Goal: Task Accomplishment & Management: Use online tool/utility

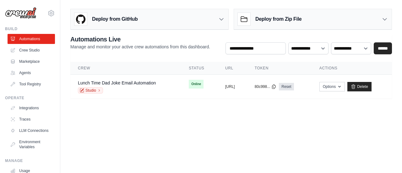
click at [150, 134] on body "eros.junior@ambevtech.com.br Settings Build Automations Crew Studio" at bounding box center [201, 86] width 402 height 173
click at [47, 11] on icon at bounding box center [51, 13] width 8 height 8
click at [49, 13] on icon at bounding box center [51, 13] width 8 height 8
click at [48, 15] on icon at bounding box center [51, 12] width 6 height 5
click at [47, 13] on icon at bounding box center [51, 13] width 8 height 8
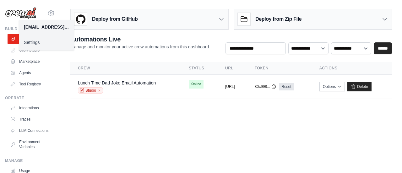
click at [32, 41] on link "Settings" at bounding box center [46, 42] width 55 height 11
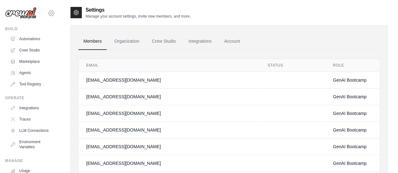
click at [50, 13] on icon at bounding box center [51, 13] width 2 height 2
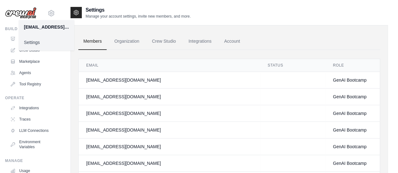
click at [41, 29] on div "[EMAIL_ADDRESS][DOMAIN_NAME]" at bounding box center [46, 27] width 45 height 6
click at [6, 59] on div "Build Automations Crew Studio Marketplace Agents" at bounding box center [30, 57] width 50 height 63
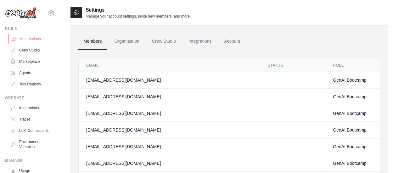
click at [24, 37] on link "Automations" at bounding box center [31, 39] width 47 height 10
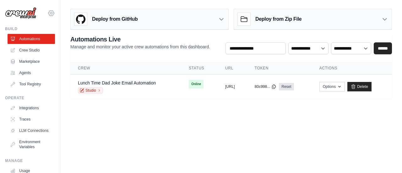
click at [48, 11] on icon at bounding box center [51, 13] width 8 height 8
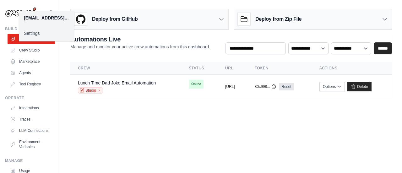
scroll to position [52, 0]
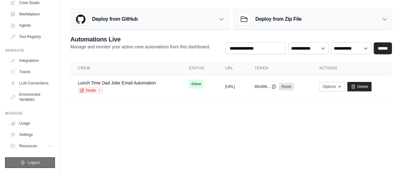
click at [30, 162] on span "Logout" at bounding box center [34, 162] width 12 height 5
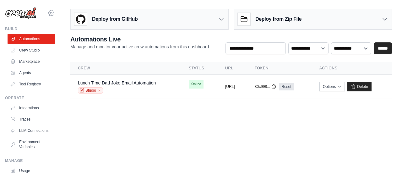
click at [47, 11] on icon at bounding box center [51, 13] width 8 height 8
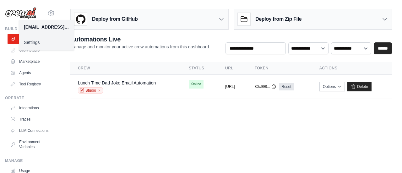
click at [168, 109] on main "Deploy from GitHub Deploy your project directly from GitHub. Select a repositor…" at bounding box center [231, 56] width 342 height 113
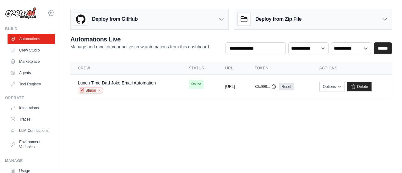
click at [47, 15] on icon at bounding box center [51, 13] width 8 height 8
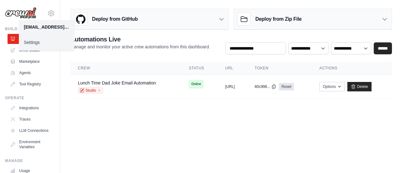
click at [161, 131] on body "eros.junior@ambevtech.com.br Settings Build Automations Crew Studio" at bounding box center [201, 86] width 402 height 173
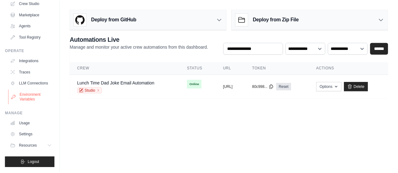
scroll to position [52, 0]
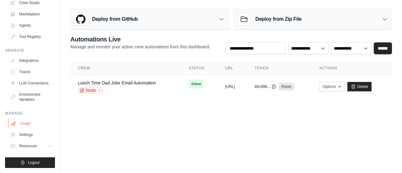
click at [26, 124] on link "Usage" at bounding box center [31, 124] width 47 height 10
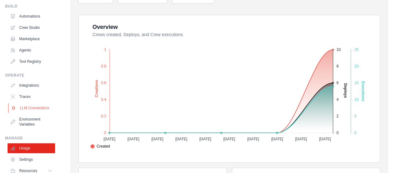
scroll to position [31, 0]
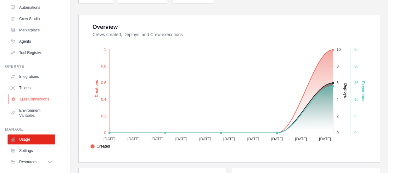
click at [31, 102] on link "LLM Connections" at bounding box center [31, 99] width 47 height 10
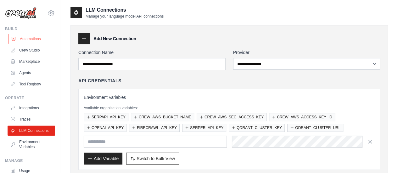
click at [26, 38] on link "Automations" at bounding box center [31, 39] width 47 height 10
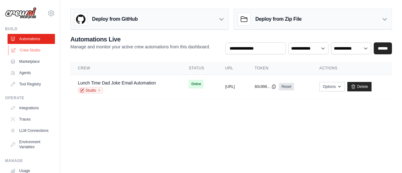
click at [25, 51] on link "Crew Studio" at bounding box center [31, 50] width 47 height 10
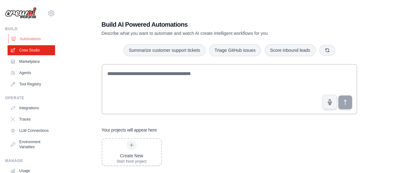
click at [25, 40] on link "Automations" at bounding box center [31, 39] width 47 height 10
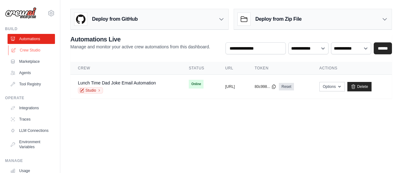
click at [32, 49] on link "Crew Studio" at bounding box center [31, 50] width 47 height 10
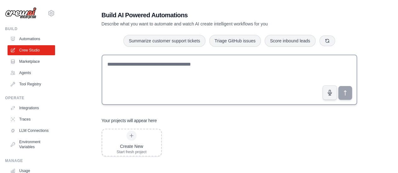
scroll to position [13, 0]
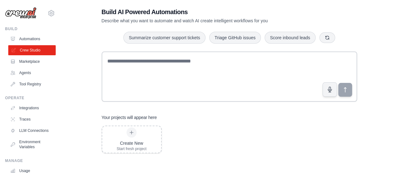
click at [30, 50] on link "Crew Studio" at bounding box center [31, 50] width 47 height 10
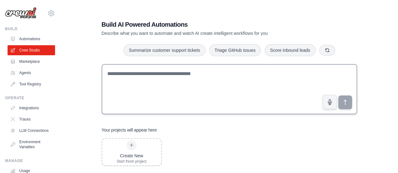
scroll to position [13, 0]
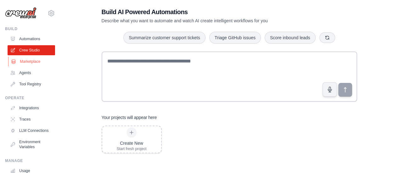
click at [34, 61] on link "Marketplace" at bounding box center [31, 62] width 47 height 10
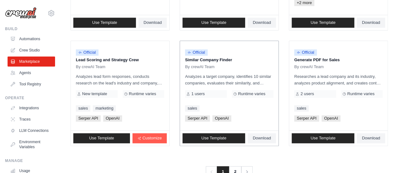
scroll to position [425, 0]
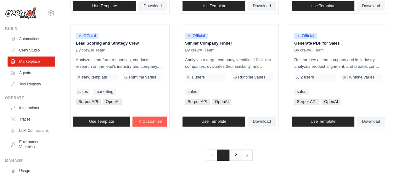
click at [235, 153] on link "2" at bounding box center [235, 155] width 13 height 11
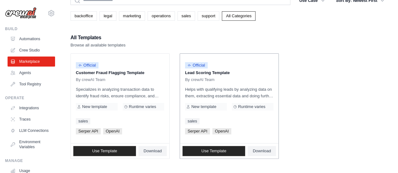
scroll to position [62, 0]
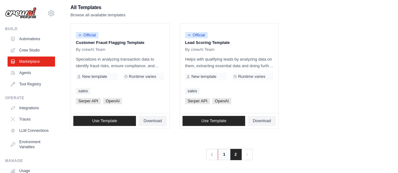
click at [223, 154] on link "1" at bounding box center [224, 154] width 13 height 11
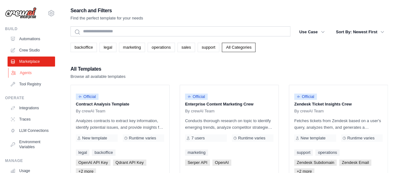
click at [27, 73] on link "Agents" at bounding box center [31, 73] width 47 height 10
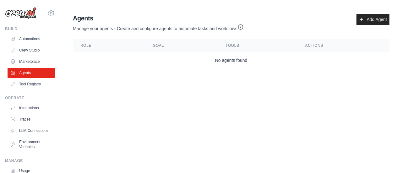
click at [27, 84] on link "Tool Registry" at bounding box center [31, 84] width 47 height 10
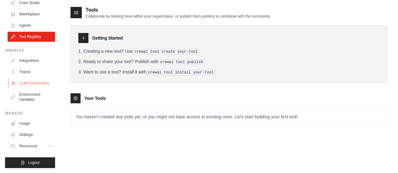
scroll to position [52, 0]
click at [31, 57] on link "Integrations" at bounding box center [31, 61] width 47 height 10
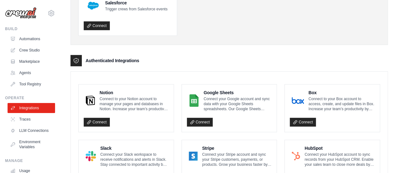
scroll to position [157, 0]
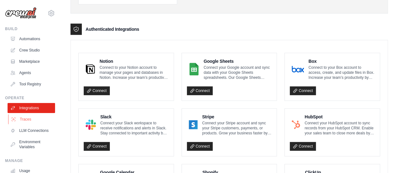
click at [29, 119] on link "Traces" at bounding box center [31, 119] width 47 height 10
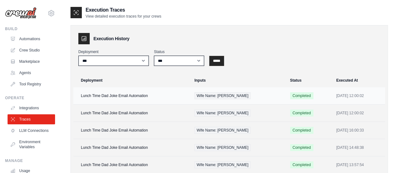
click at [111, 97] on td "Lunch Time Dad Joke Email Automation" at bounding box center [131, 95] width 117 height 17
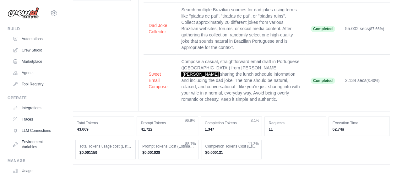
scroll to position [44, 0]
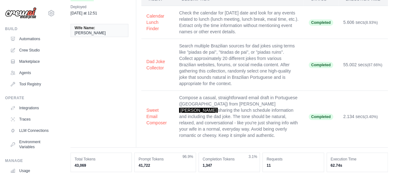
click at [208, 59] on td "Search multiple Brazilian sources for dad jokes using terms like "piadas de pai…" at bounding box center [238, 65] width 129 height 52
click at [157, 76] on td "Dad Joke Collector" at bounding box center [157, 65] width 33 height 52
click at [157, 64] on button "Dad Joke Collector" at bounding box center [157, 64] width 23 height 13
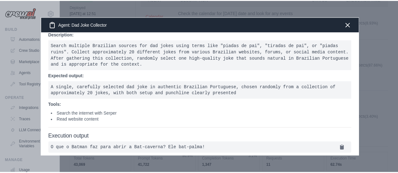
scroll to position [17, 0]
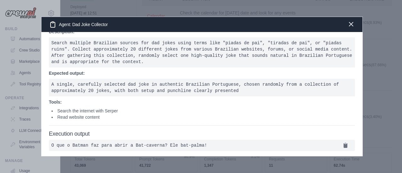
click at [353, 25] on icon "button" at bounding box center [352, 24] width 8 height 8
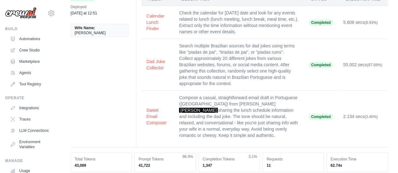
click at [246, 86] on td "Search multiple Brazilian sources for dad jokes using terms like "piadas de pai…" at bounding box center [238, 65] width 129 height 52
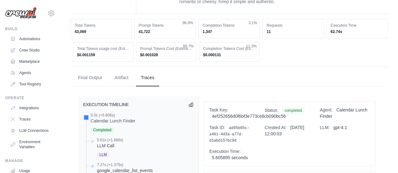
scroll to position [107, 0]
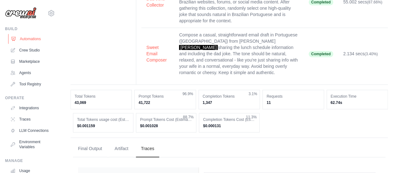
click at [35, 37] on link "Automations" at bounding box center [31, 39] width 47 height 10
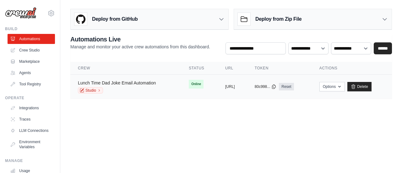
click at [118, 82] on link "Lunch Time Dad Joke Email Automation" at bounding box center [117, 82] width 78 height 5
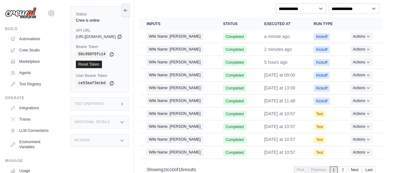
scroll to position [85, 0]
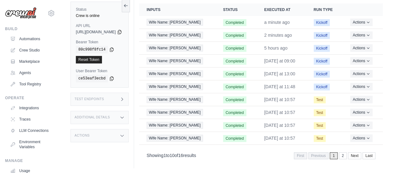
click at [124, 115] on icon at bounding box center [121, 117] width 5 height 5
click at [129, 95] on div "Test Endpoints" at bounding box center [99, 99] width 58 height 13
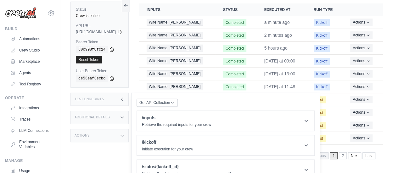
click at [129, 97] on div "Test Endpoints" at bounding box center [99, 99] width 58 height 13
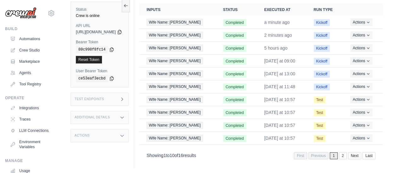
click at [123, 135] on icon at bounding box center [121, 136] width 3 height 2
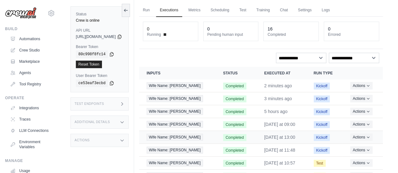
scroll to position [63, 0]
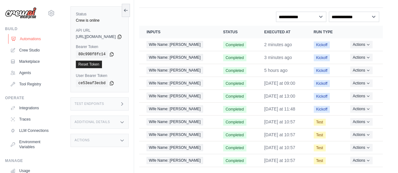
click at [25, 36] on link "Automations" at bounding box center [31, 39] width 47 height 10
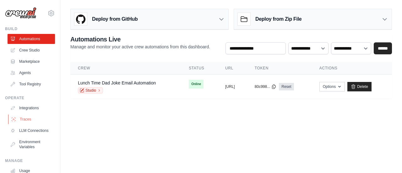
click at [26, 120] on link "Traces" at bounding box center [31, 119] width 47 height 10
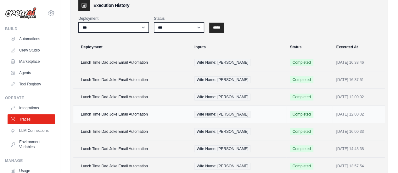
scroll to position [63, 0]
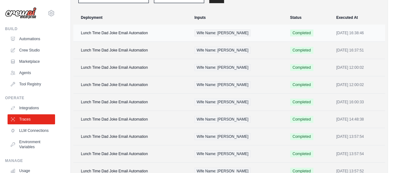
click at [130, 33] on td "Lunch Time Dad Joke Email Automation" at bounding box center [131, 33] width 117 height 17
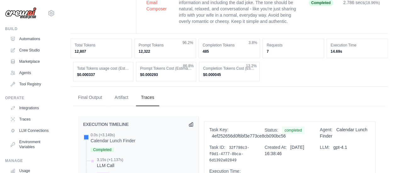
scroll to position [94, 0]
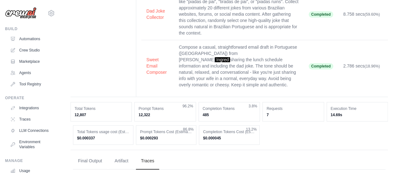
click at [166, 22] on td "Dad Joke Collector" at bounding box center [157, 14] width 32 height 52
click at [158, 17] on button "Dad Joke Collector" at bounding box center [157, 14] width 22 height 13
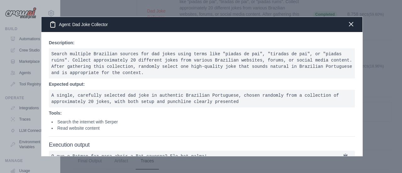
click at [352, 23] on icon "button" at bounding box center [352, 24] width 8 height 8
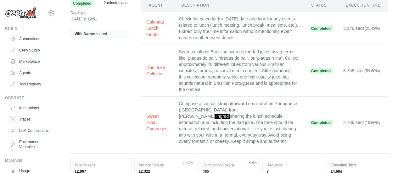
scroll to position [0, 0]
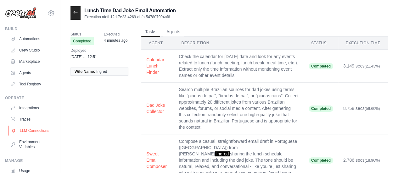
click at [19, 129] on link "LLM Connections" at bounding box center [31, 131] width 47 height 10
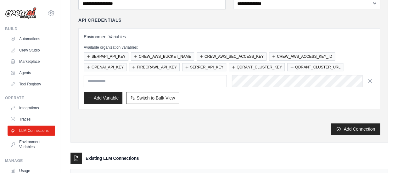
scroll to position [63, 0]
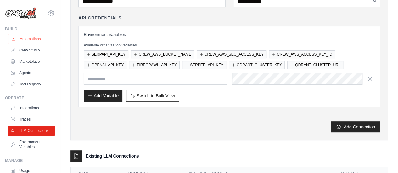
click at [31, 37] on link "Automations" at bounding box center [31, 39] width 47 height 10
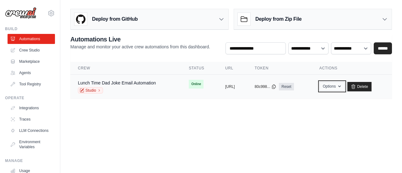
click at [342, 86] on icon "button" at bounding box center [339, 86] width 5 height 5
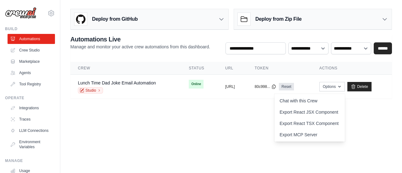
click at [102, 117] on body "eros.junior@ambevtech.com.br Settings Build Automations Crew Studio" at bounding box center [201, 86] width 402 height 173
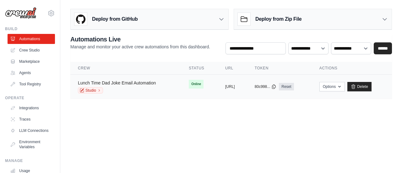
click at [121, 82] on link "Lunch Time Dad Joke Email Automation" at bounding box center [117, 82] width 78 height 5
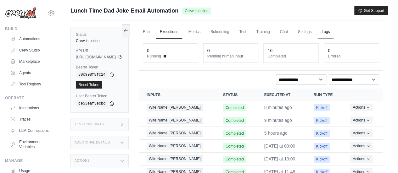
click at [333, 30] on link "Logs" at bounding box center [326, 31] width 16 height 13
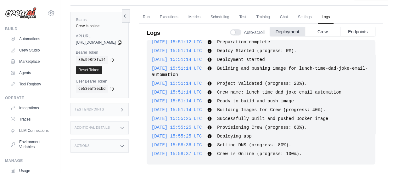
scroll to position [26, 0]
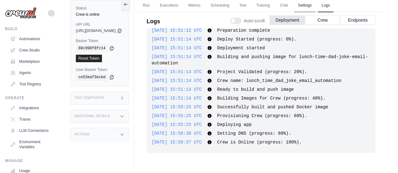
click at [315, 4] on link "Settings" at bounding box center [304, 5] width 21 height 13
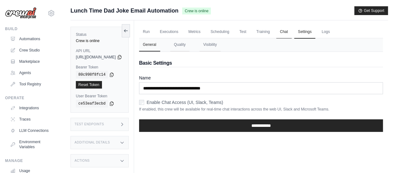
click at [291, 32] on link "Chat" at bounding box center [283, 31] width 15 height 13
click at [274, 31] on link "Training" at bounding box center [262, 31] width 21 height 13
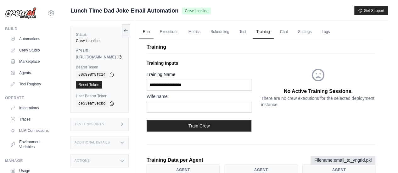
click at [153, 32] on link "Run" at bounding box center [146, 31] width 14 height 13
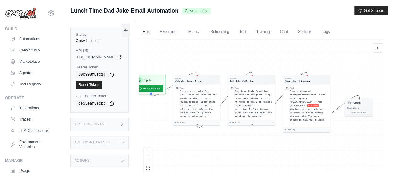
drag, startPoint x: 166, startPoint y: 70, endPoint x: 163, endPoint y: 58, distance: 12.8
click at [163, 58] on div "Agent Calendar Lunch Finder Task Check the calendar for today's date and look f…" at bounding box center [261, 111] width 244 height 147
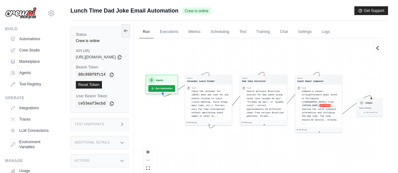
drag, startPoint x: 179, startPoint y: 55, endPoint x: 214, endPoint y: 55, distance: 34.6
click at [214, 55] on div "Agent Calendar Lunch Finder Task Check the calendar for today's date and look f…" at bounding box center [261, 111] width 244 height 147
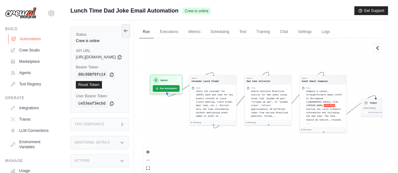
click at [40, 37] on link "Automations" at bounding box center [31, 39] width 47 height 10
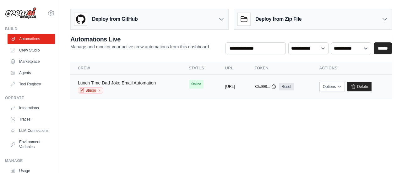
click at [131, 83] on link "Lunch Time Dad Joke Email Automation" at bounding box center [117, 82] width 78 height 5
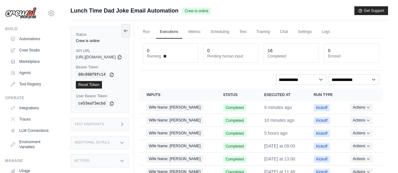
click at [124, 122] on icon at bounding box center [121, 124] width 5 height 5
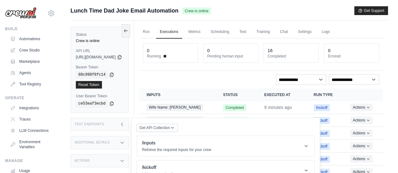
click at [124, 122] on icon at bounding box center [121, 124] width 5 height 5
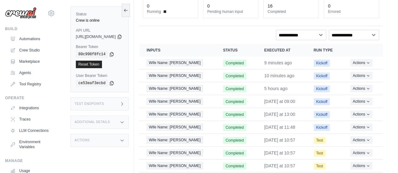
scroll to position [85, 0]
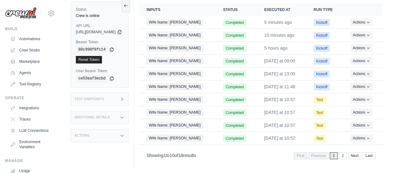
click at [124, 115] on icon at bounding box center [121, 117] width 5 height 5
click at [123, 117] on icon at bounding box center [121, 118] width 3 height 2
click at [124, 133] on icon at bounding box center [121, 135] width 5 height 5
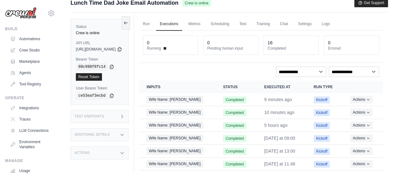
scroll to position [0, 0]
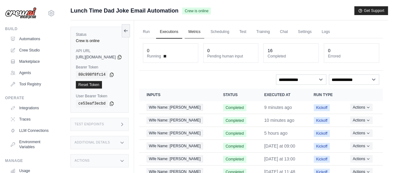
click at [204, 32] on link "Metrics" at bounding box center [195, 31] width 20 height 13
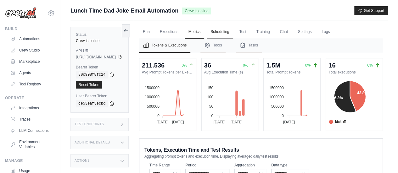
click at [233, 29] on link "Scheduling" at bounding box center [220, 31] width 26 height 13
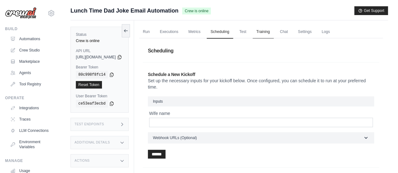
click at [274, 30] on link "Training" at bounding box center [262, 31] width 21 height 13
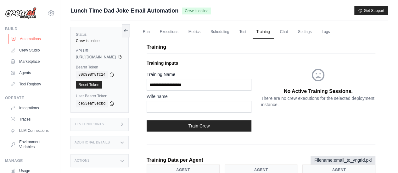
click at [29, 39] on link "Automations" at bounding box center [31, 39] width 47 height 10
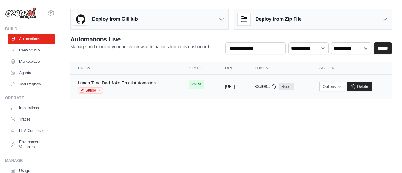
click at [140, 84] on link "Lunch Time Dad Joke Email Automation" at bounding box center [117, 82] width 78 height 5
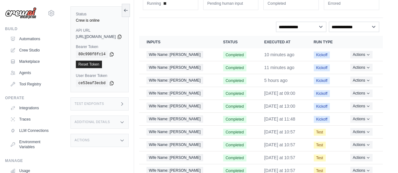
scroll to position [63, 0]
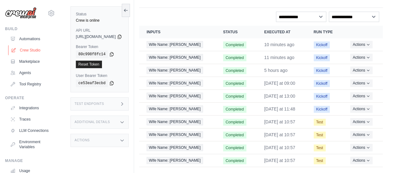
click at [35, 51] on link "Crew Studio" at bounding box center [31, 50] width 47 height 10
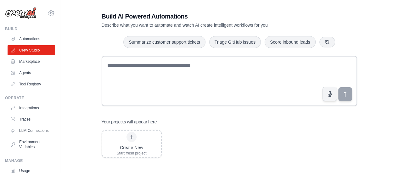
scroll to position [13, 0]
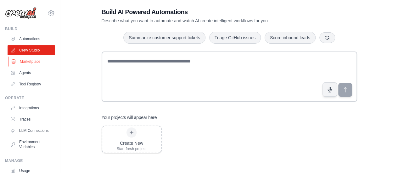
click at [28, 64] on link "Marketplace" at bounding box center [31, 62] width 47 height 10
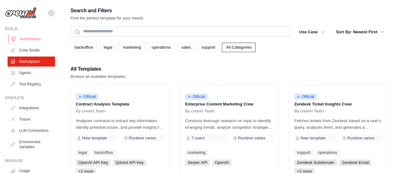
click at [26, 39] on link "Automations" at bounding box center [31, 39] width 47 height 10
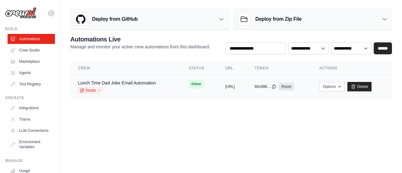
click at [119, 80] on div "Lunch Time Dad Joke Email Automation" at bounding box center [117, 83] width 78 height 6
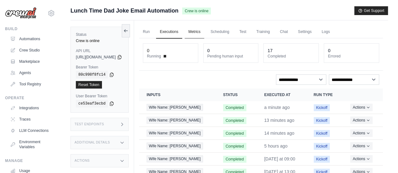
click at [204, 32] on link "Metrics" at bounding box center [195, 31] width 20 height 13
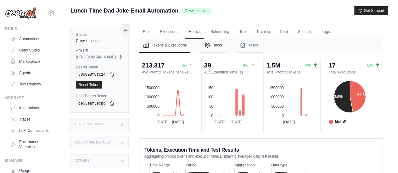
click at [225, 46] on button "Tools" at bounding box center [212, 45] width 25 height 14
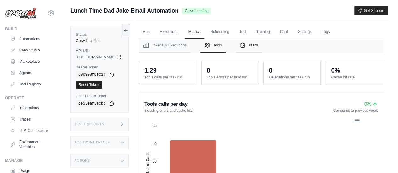
click at [262, 45] on button "Tasks" at bounding box center [248, 45] width 26 height 14
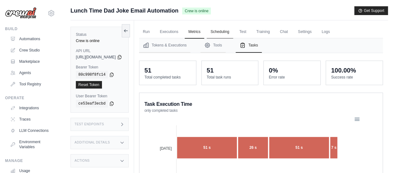
click at [233, 30] on link "Scheduling" at bounding box center [220, 31] width 26 height 13
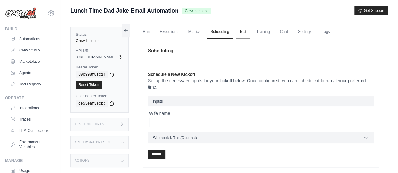
click at [250, 31] on link "Test" at bounding box center [242, 31] width 14 height 13
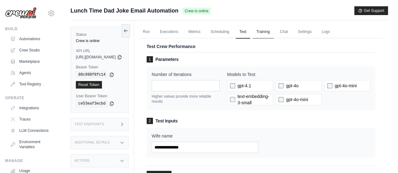
click at [274, 32] on link "Training" at bounding box center [262, 31] width 21 height 13
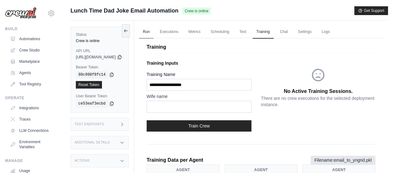
click at [153, 30] on link "Run" at bounding box center [146, 31] width 14 height 13
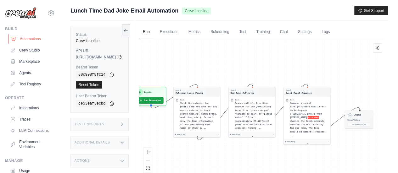
click at [25, 40] on link "Automations" at bounding box center [31, 39] width 47 height 10
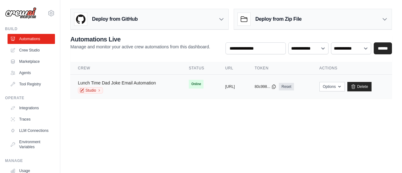
click at [136, 80] on link "Lunch Time Dad Joke Email Automation" at bounding box center [117, 82] width 78 height 5
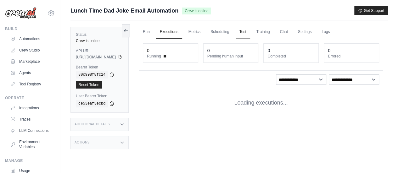
drag, startPoint x: 256, startPoint y: 42, endPoint x: 258, endPoint y: 36, distance: 6.6
click at [250, 33] on link "Test" at bounding box center [242, 31] width 14 height 13
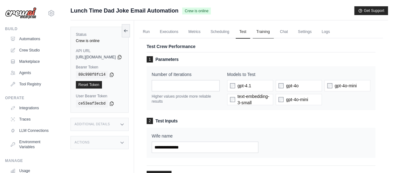
click at [274, 32] on link "Training" at bounding box center [262, 31] width 21 height 13
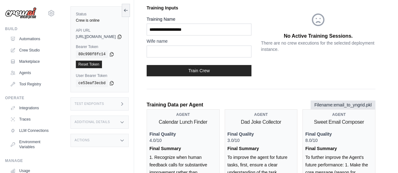
scroll to position [0, 0]
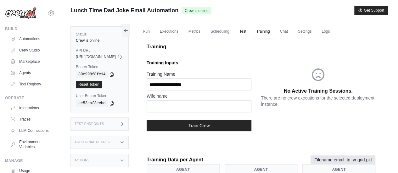
click at [250, 33] on link "Test" at bounding box center [242, 31] width 14 height 13
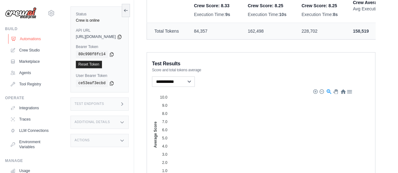
click at [28, 37] on link "Automations" at bounding box center [31, 39] width 47 height 10
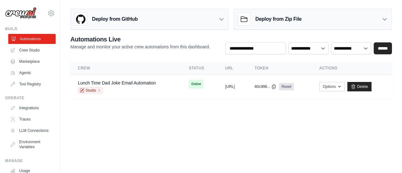
click at [32, 42] on link "Automations" at bounding box center [31, 39] width 47 height 10
click at [26, 37] on link "Automations" at bounding box center [31, 39] width 47 height 10
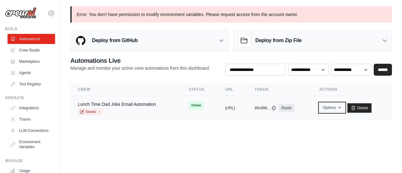
click at [342, 108] on icon "button" at bounding box center [339, 107] width 5 height 5
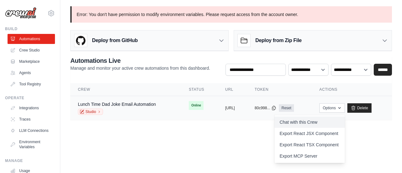
click at [322, 122] on link "Chat with this Crew" at bounding box center [310, 122] width 70 height 11
click at [104, 146] on body "eros.junior@ambevtech.com.br Settings Build Automations Crew Studio" at bounding box center [201, 86] width 402 height 173
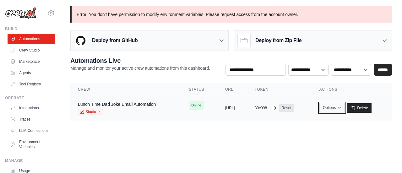
click at [342, 107] on icon "button" at bounding box center [339, 107] width 5 height 5
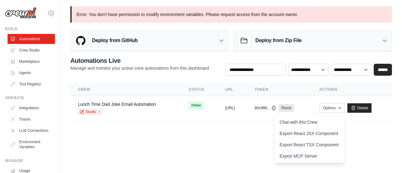
click at [226, 135] on body "eros.junior@ambevtech.com.br Settings Build Automations Crew Studio" at bounding box center [201, 86] width 402 height 173
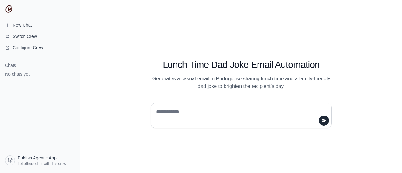
click at [166, 111] on textarea at bounding box center [239, 116] width 169 height 18
type textarea "**********"
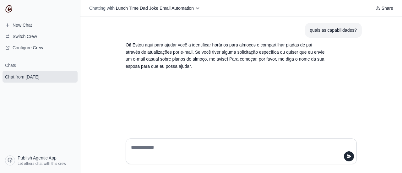
click at [165, 147] on textarea at bounding box center [239, 152] width 219 height 18
type textarea "*******"
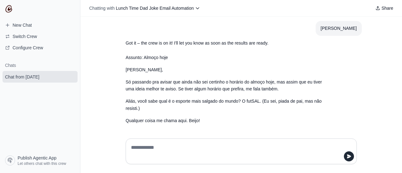
scroll to position [53, 0]
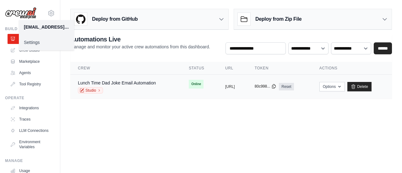
click at [277, 86] on icon at bounding box center [274, 86] width 5 height 5
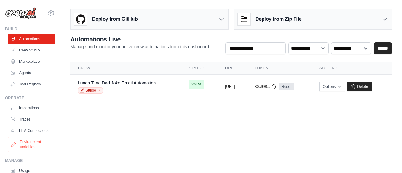
click at [26, 150] on link "Environment Variables" at bounding box center [31, 144] width 47 height 15
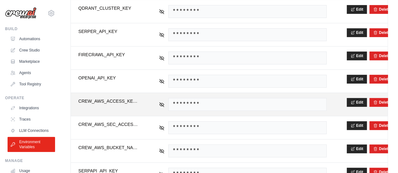
scroll to position [183, 0]
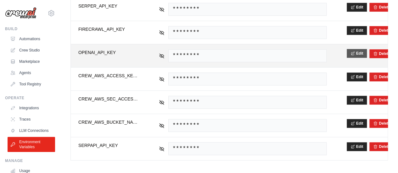
click at [364, 52] on button "Edit" at bounding box center [356, 53] width 20 height 9
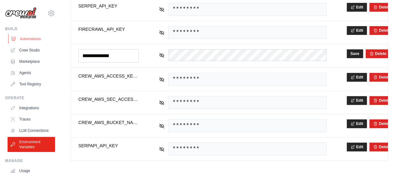
click at [29, 38] on link "Automations" at bounding box center [31, 39] width 47 height 10
